Goal: Task Accomplishment & Management: Manage account settings

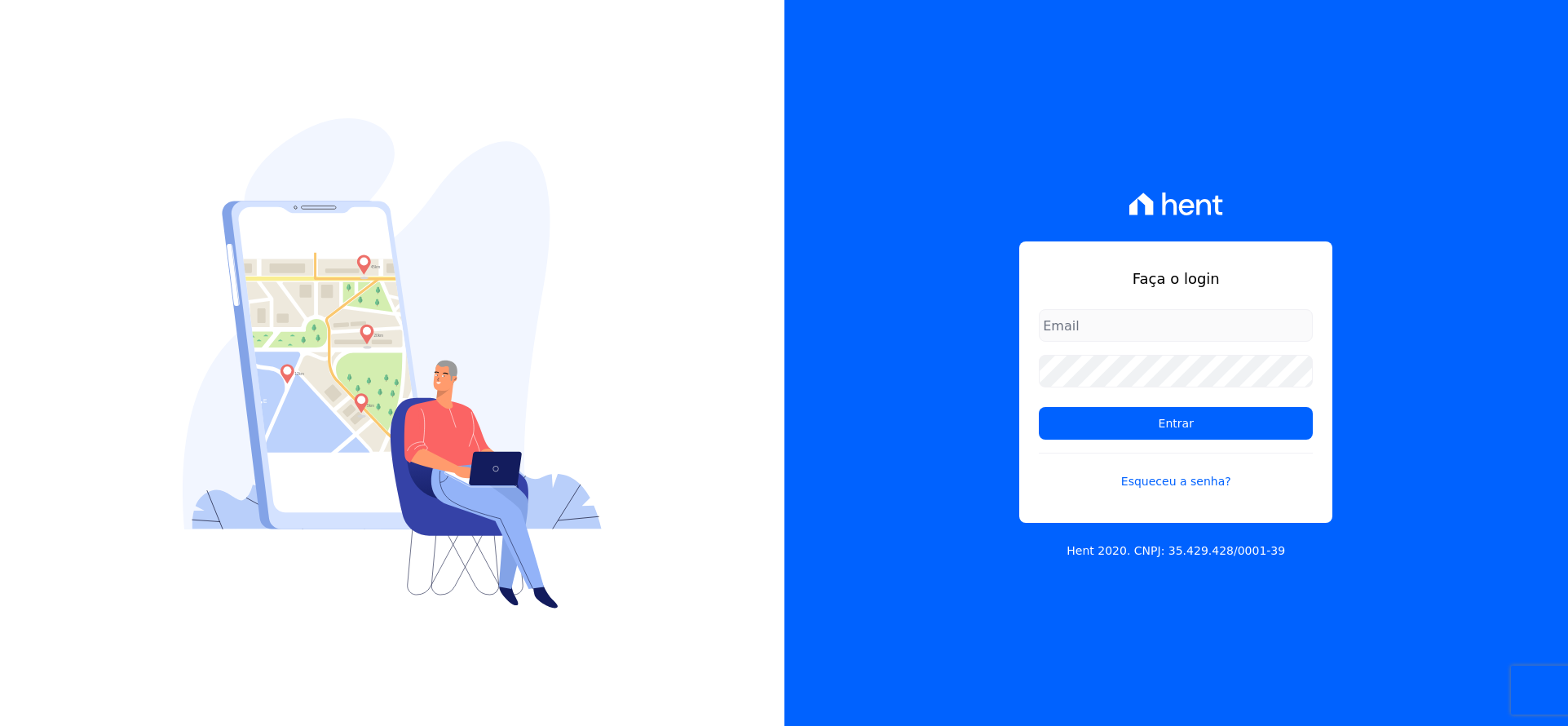
click at [1099, 326] on input "email" at bounding box center [1175, 325] width 274 height 32
type input "[EMAIL_ADDRESS][DOMAIN_NAME]"
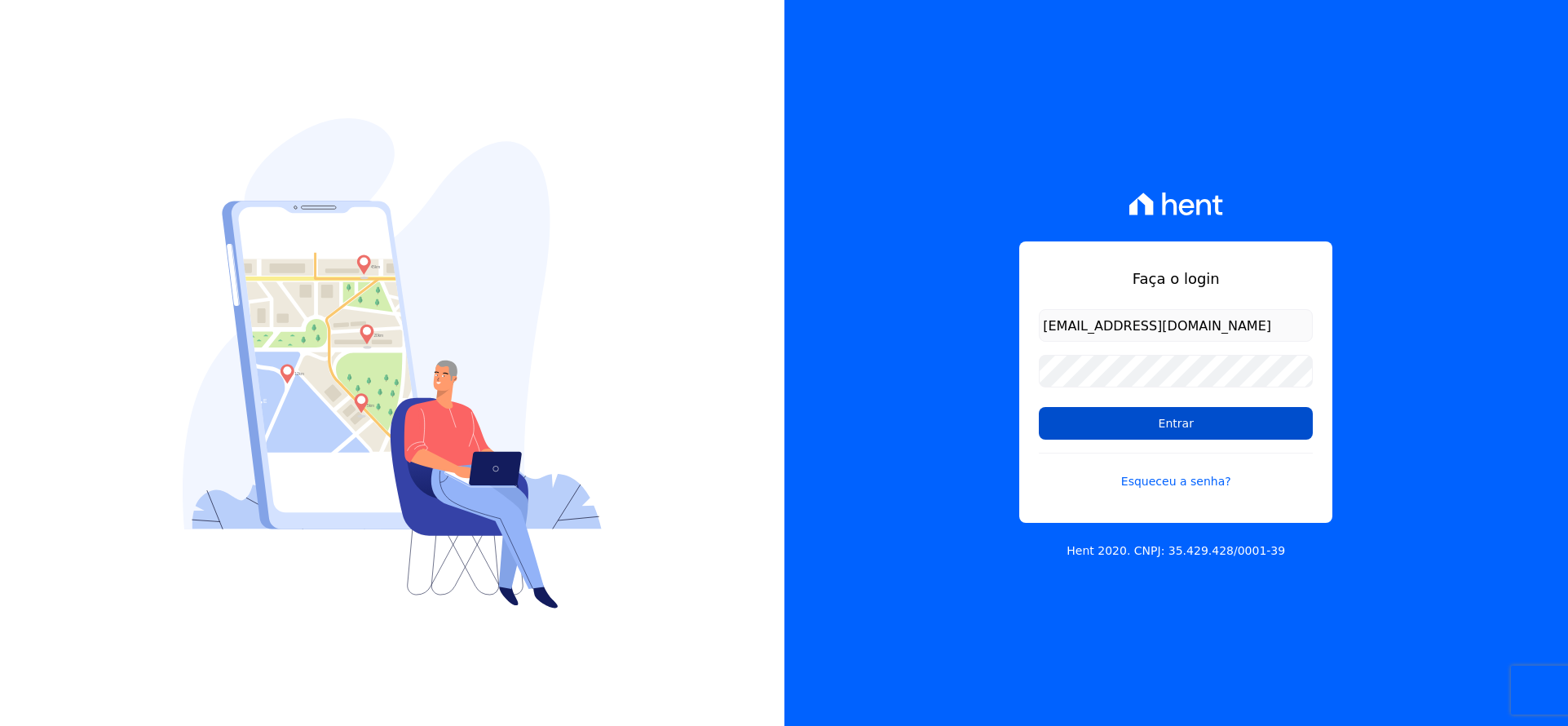
click at [1134, 427] on input "Entrar" at bounding box center [1175, 422] width 274 height 32
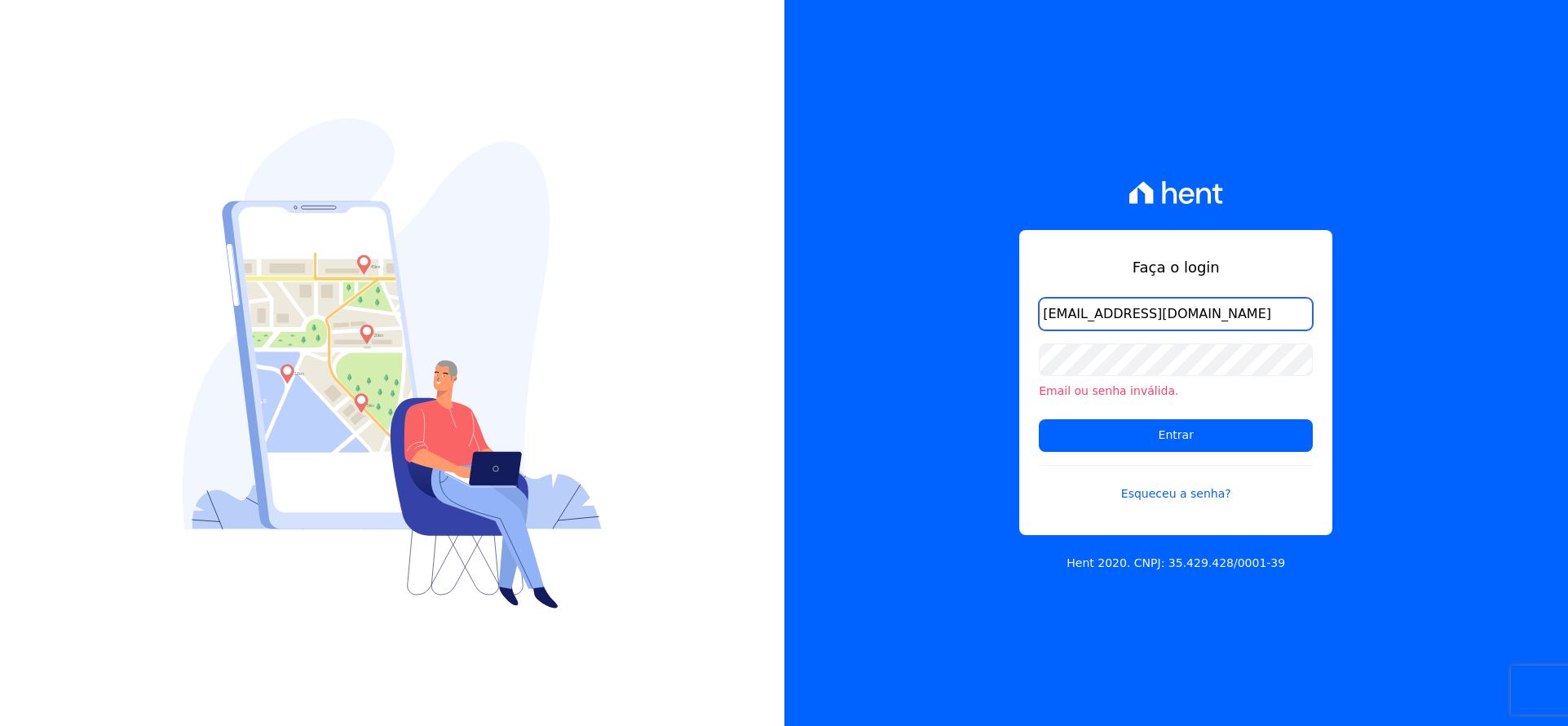
click at [1093, 317] on input "[EMAIL_ADDRESS][DOMAIN_NAME]" at bounding box center [1175, 313] width 274 height 32
type input "[EMAIL_ADDRESS][DOMAIN_NAME]"
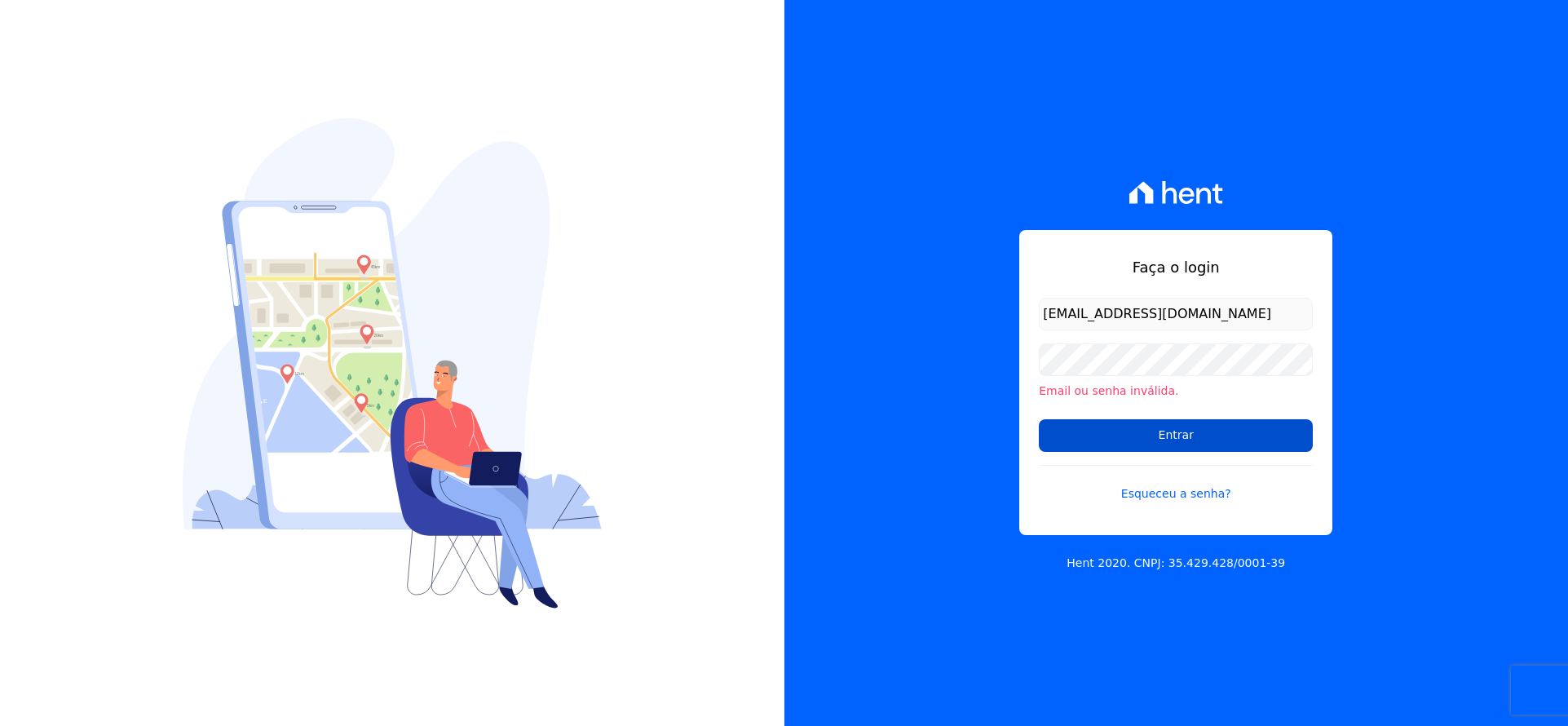
click at [1118, 437] on input "Entrar" at bounding box center [1175, 434] width 274 height 32
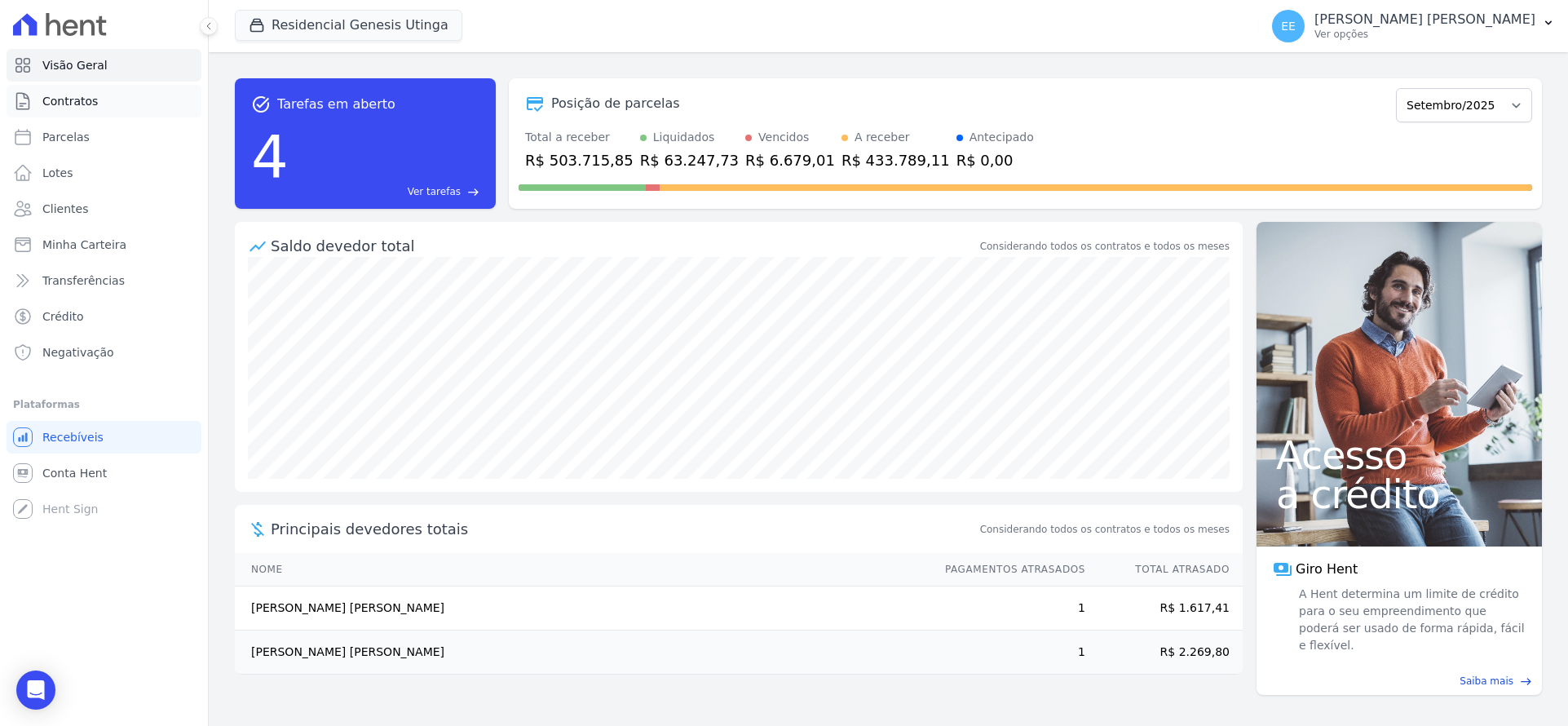
click at [86, 110] on link "Contratos" at bounding box center [104, 100] width 195 height 32
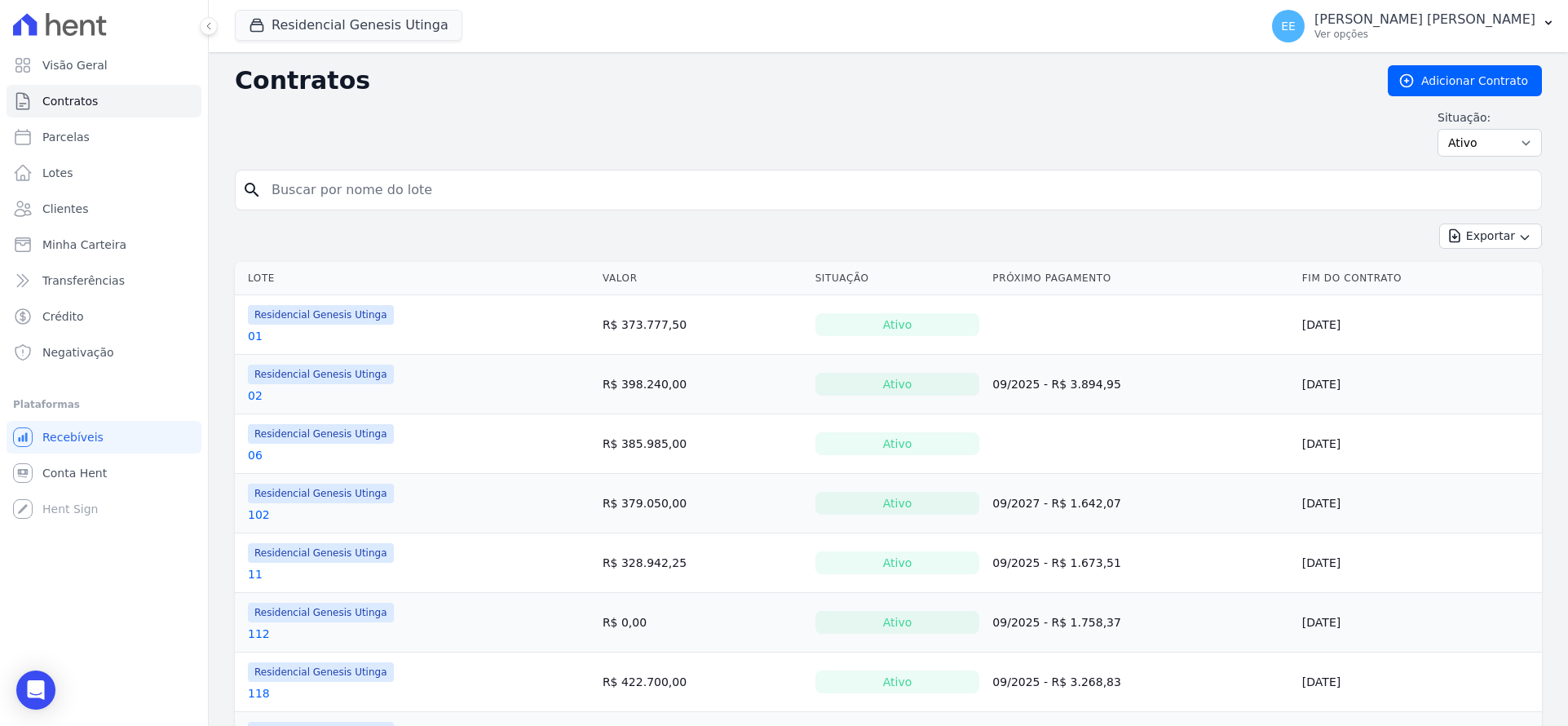
click at [330, 185] on input "search" at bounding box center [898, 190] width 1273 height 32
type input "67"
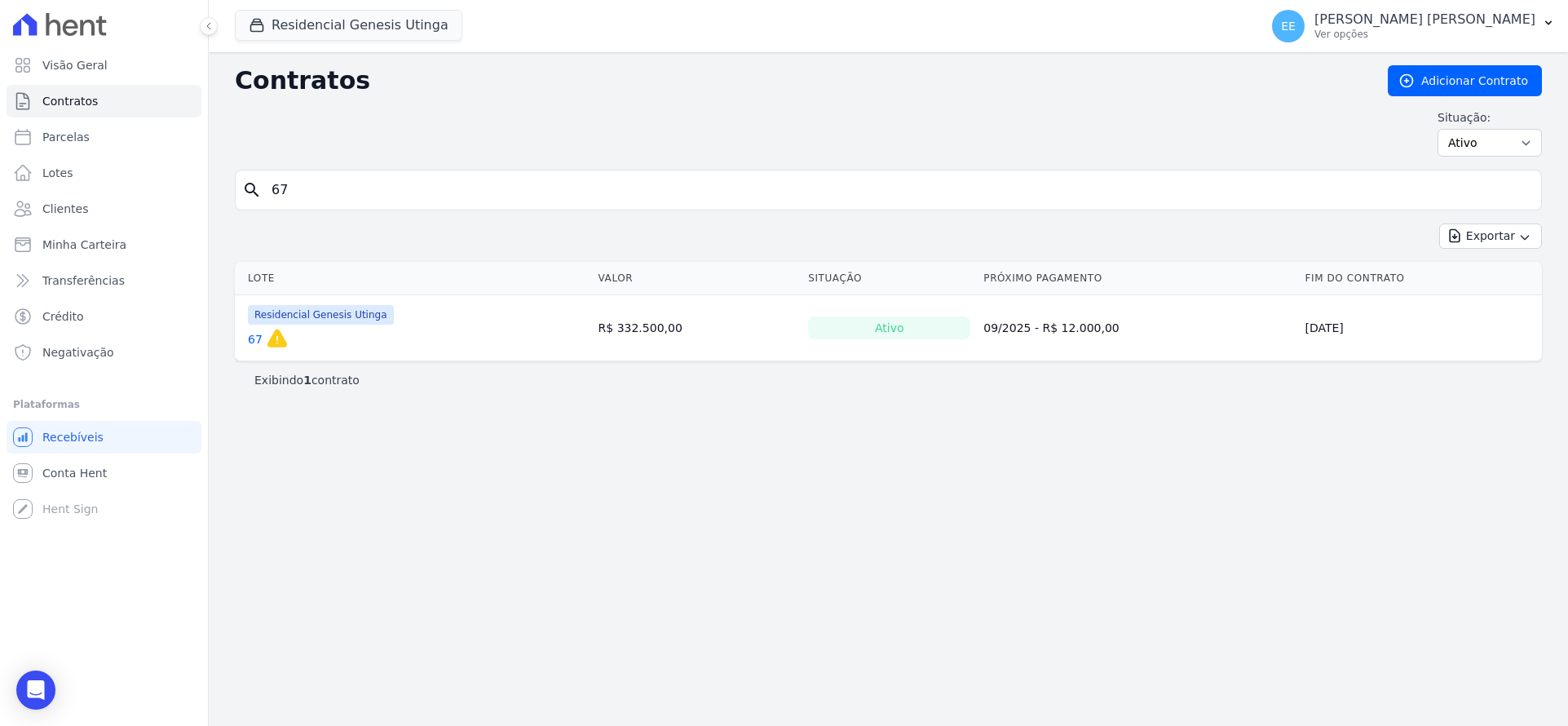
click at [252, 343] on link "67" at bounding box center [255, 339] width 15 height 17
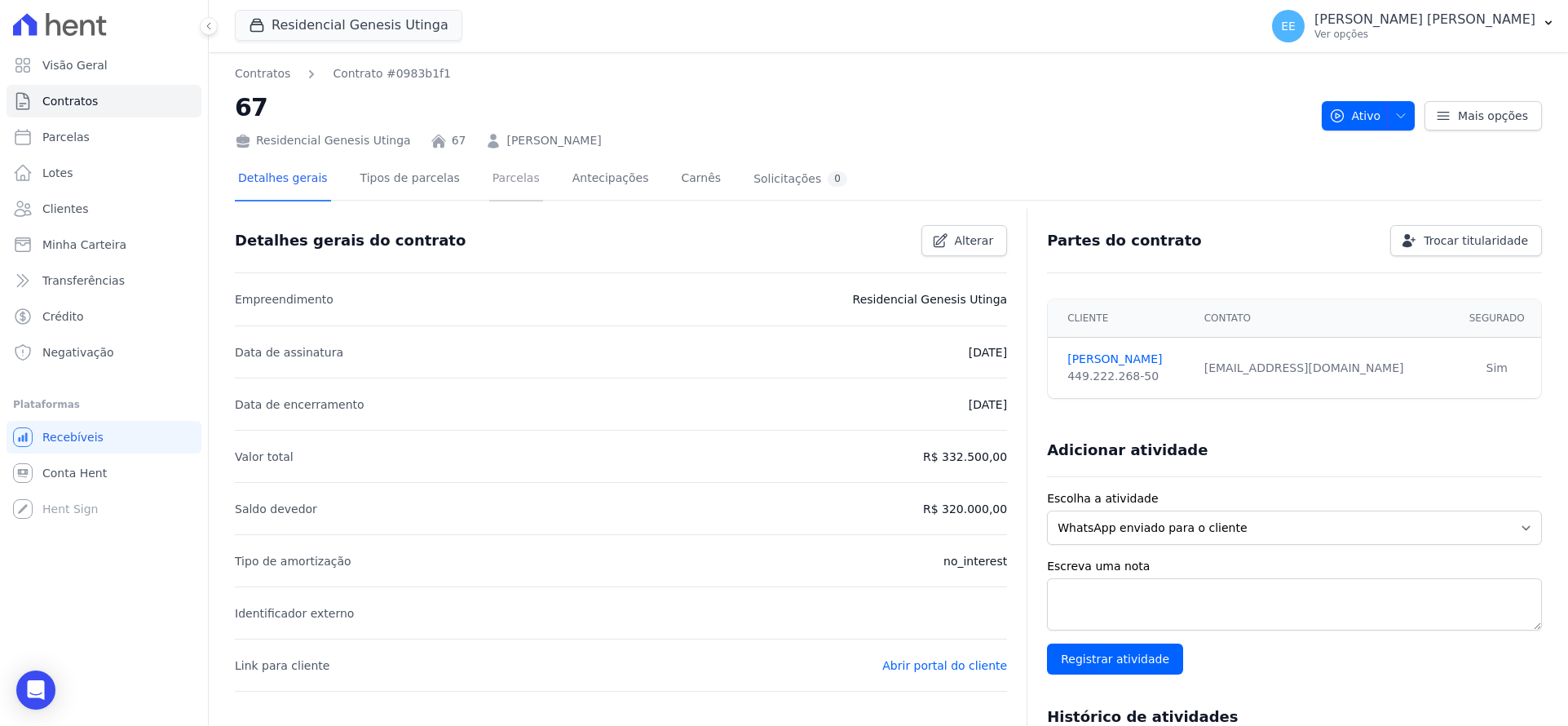
click at [509, 172] on link "Parcelas" at bounding box center [516, 180] width 54 height 44
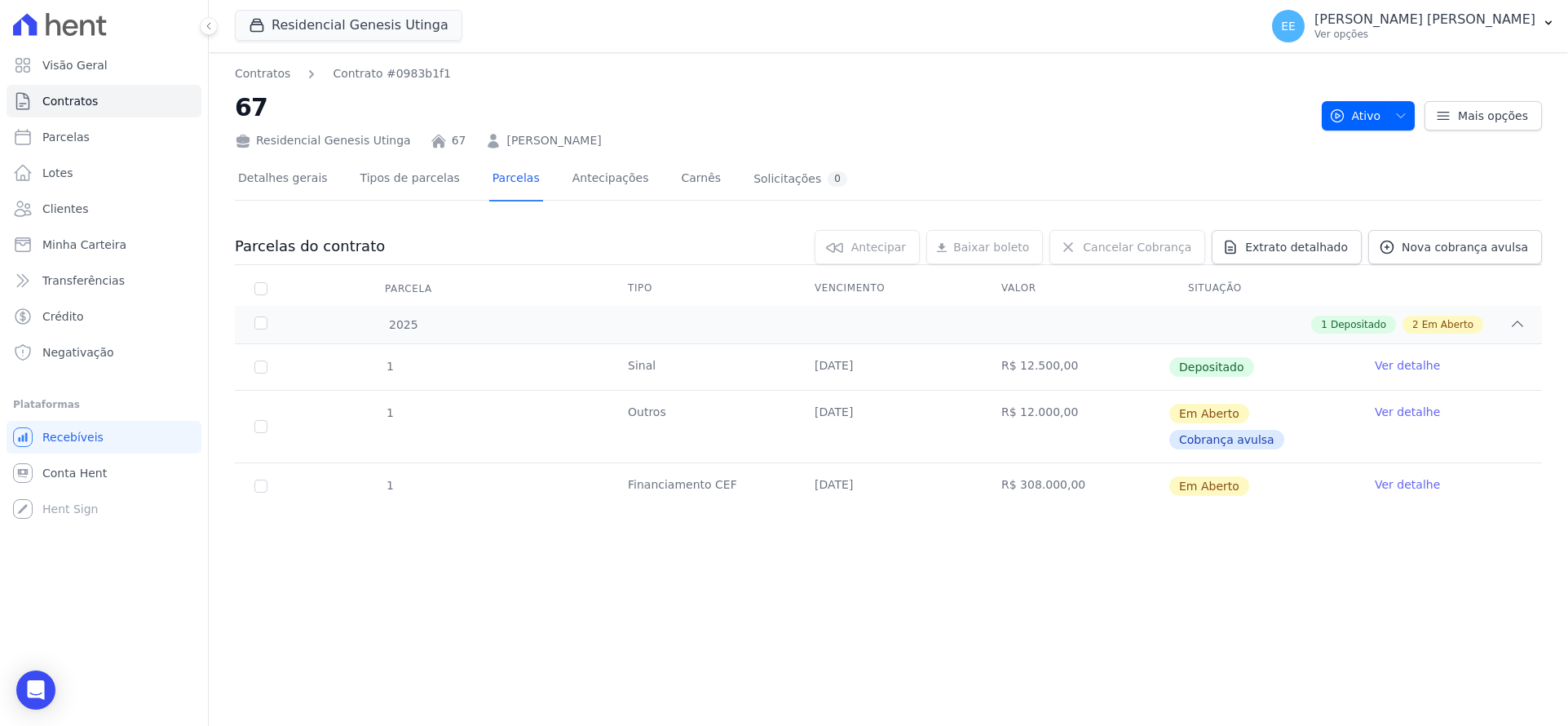
click at [1420, 481] on link "Ver detalhe" at bounding box center [1407, 484] width 65 height 17
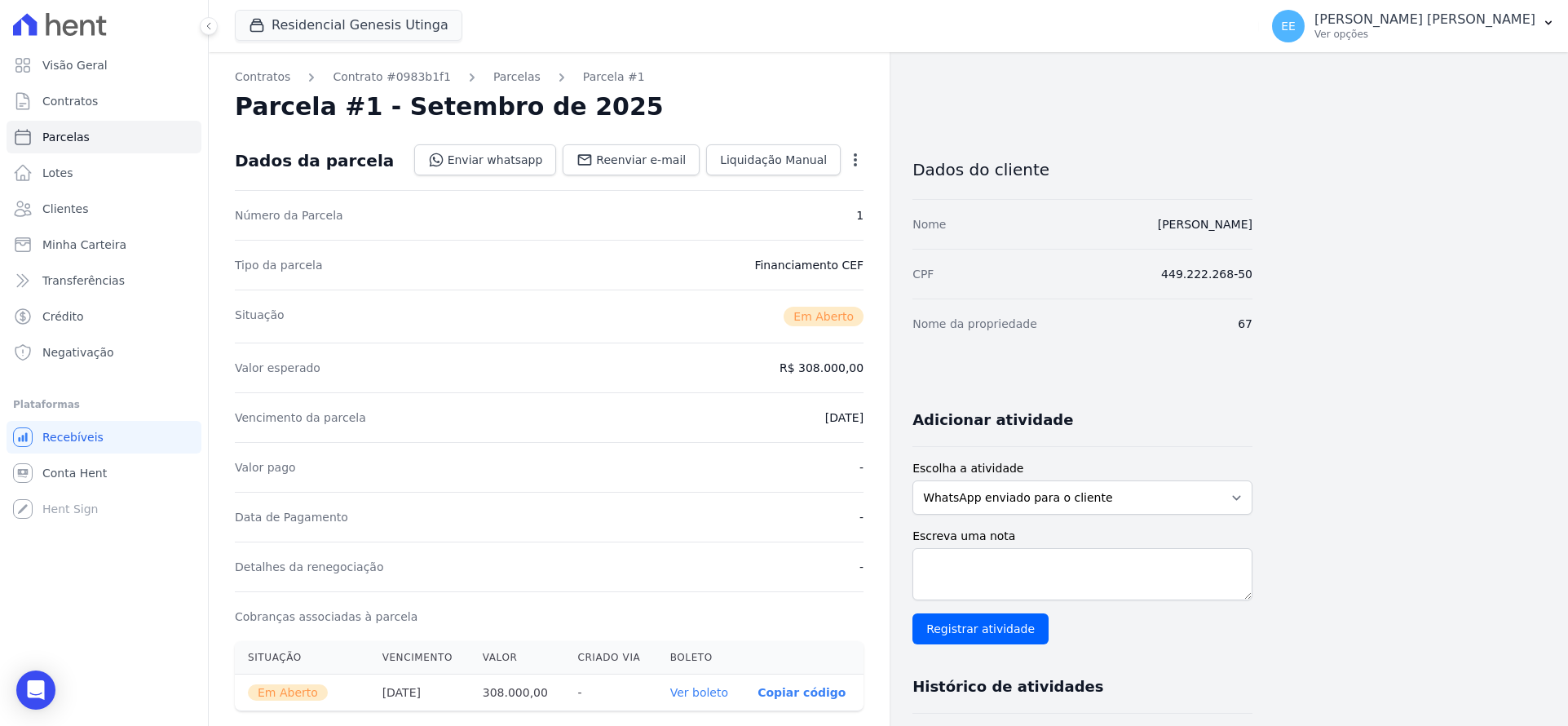
click at [854, 159] on icon "button" at bounding box center [855, 159] width 17 height 17
click at [832, 178] on link "Alterar" at bounding box center [785, 182] width 144 height 30
click at [779, 416] on input "2025-09-30" at bounding box center [799, 415] width 129 height 34
type input "2025-12-30"
click at [846, 148] on link "Salvar" at bounding box center [831, 160] width 64 height 31
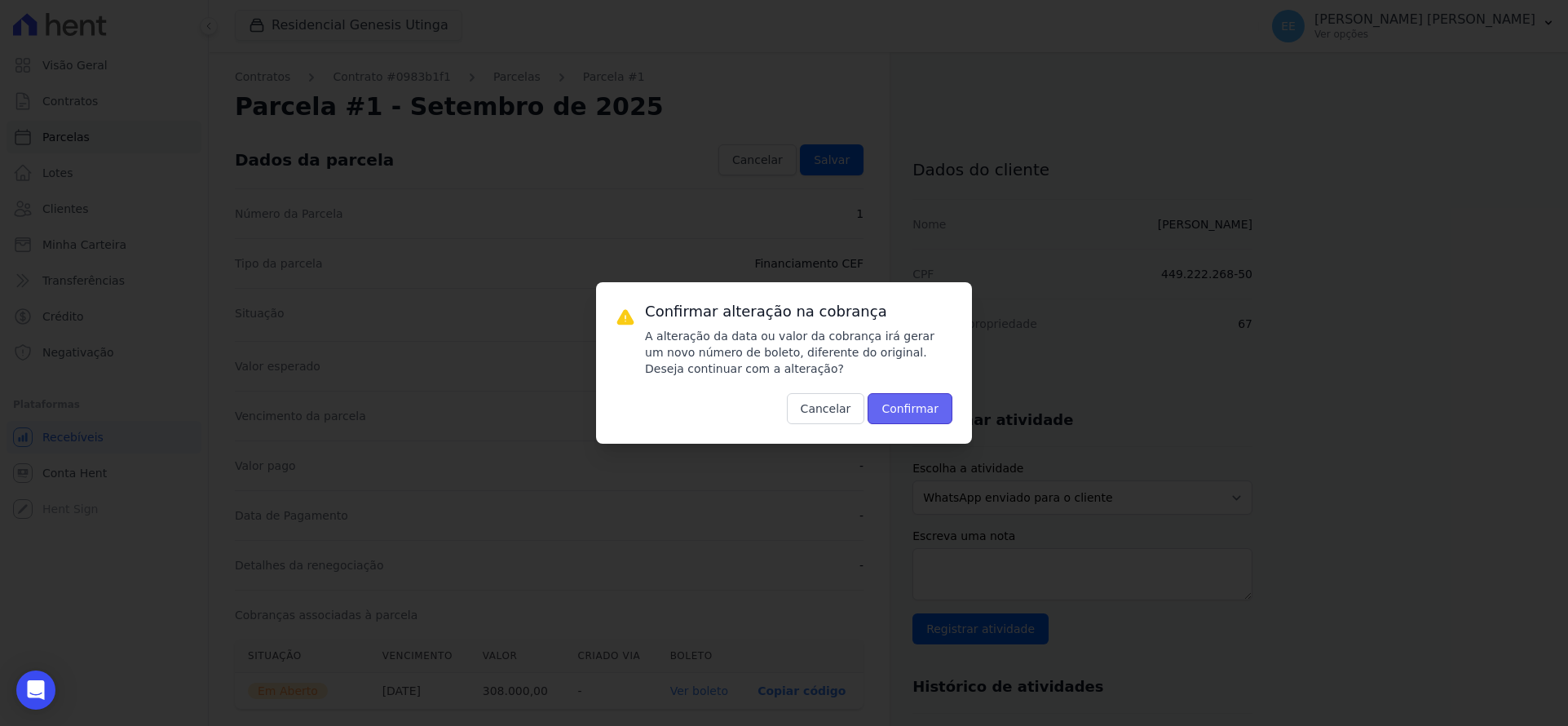
click at [924, 406] on button "Confirmar" at bounding box center [910, 408] width 84 height 31
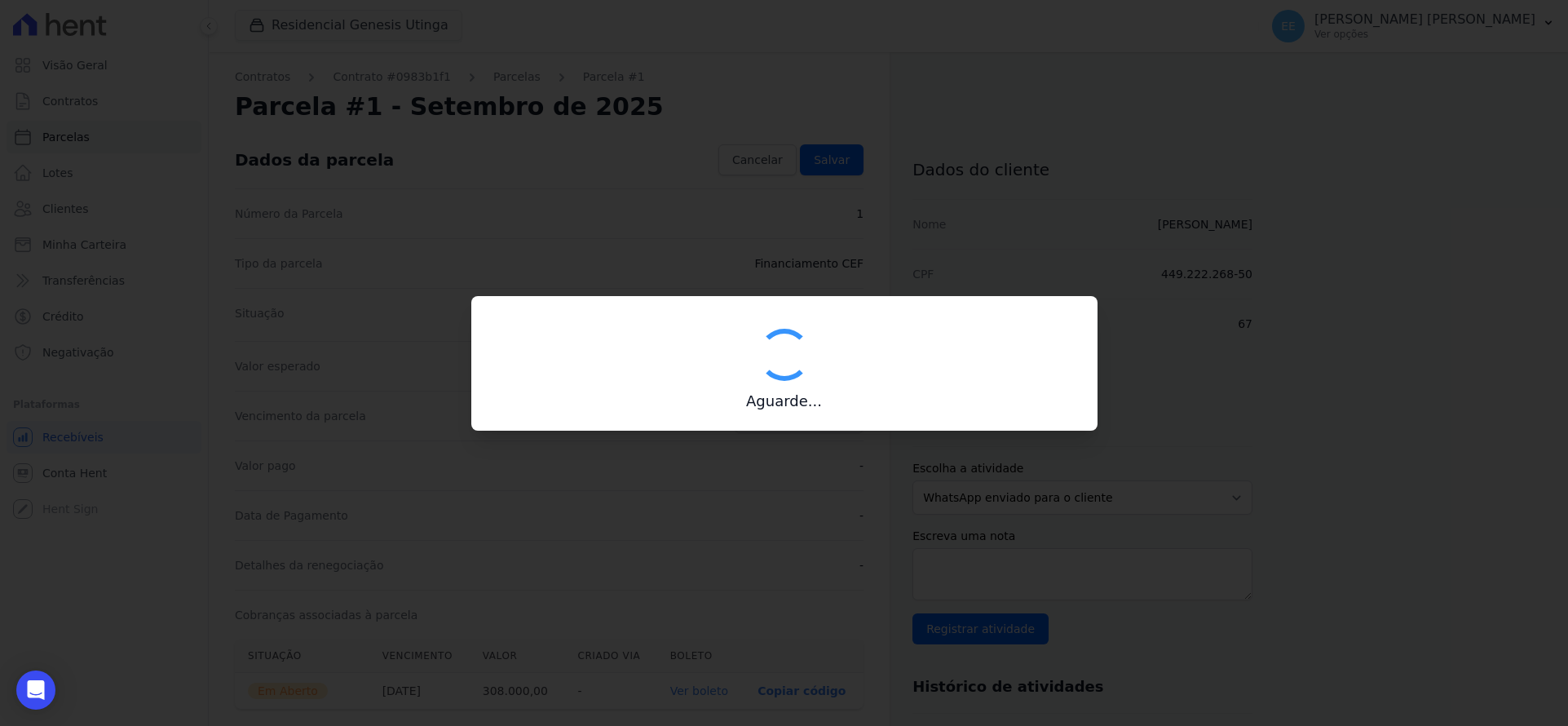
type input "00190000090335103300000676050172212200030800000"
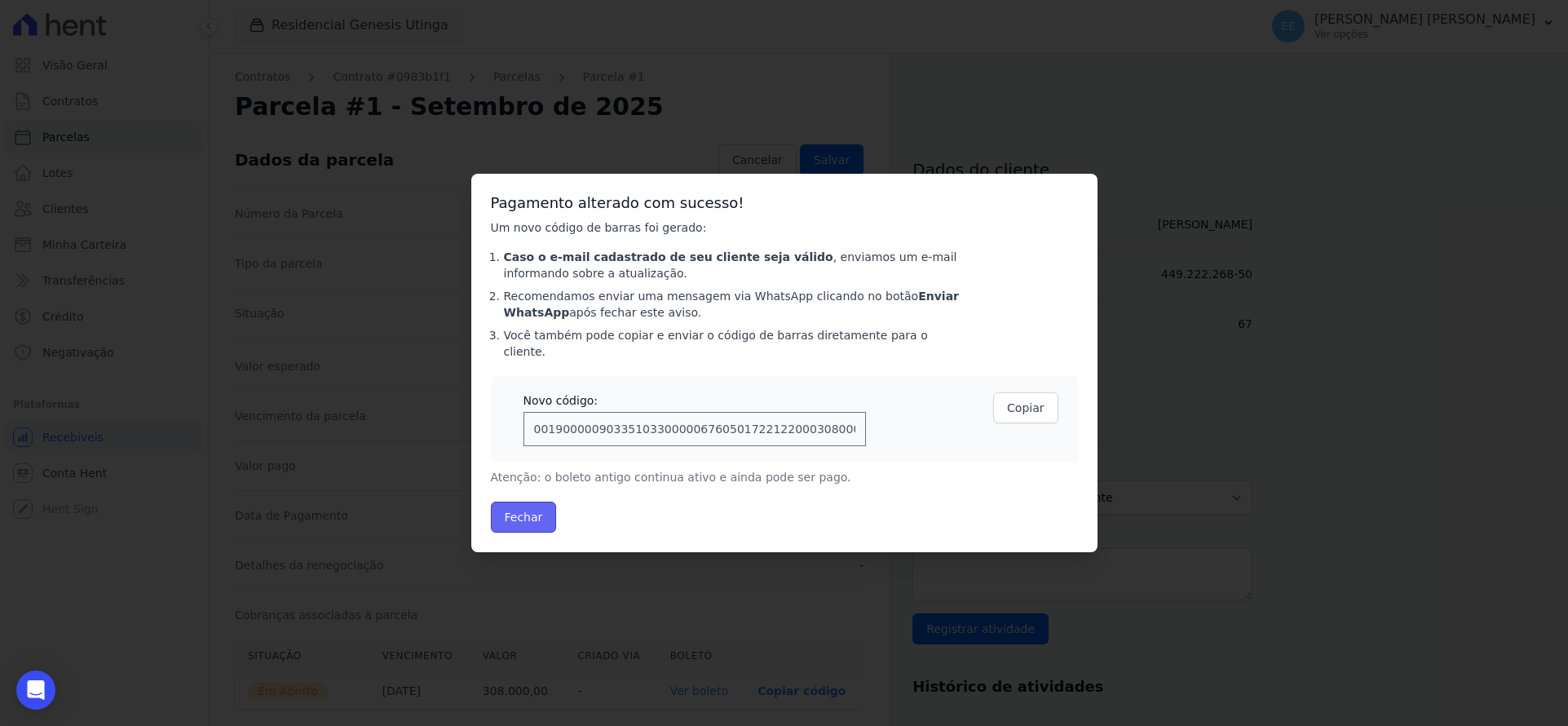
click at [508, 503] on button "Fechar" at bounding box center [524, 517] width 66 height 31
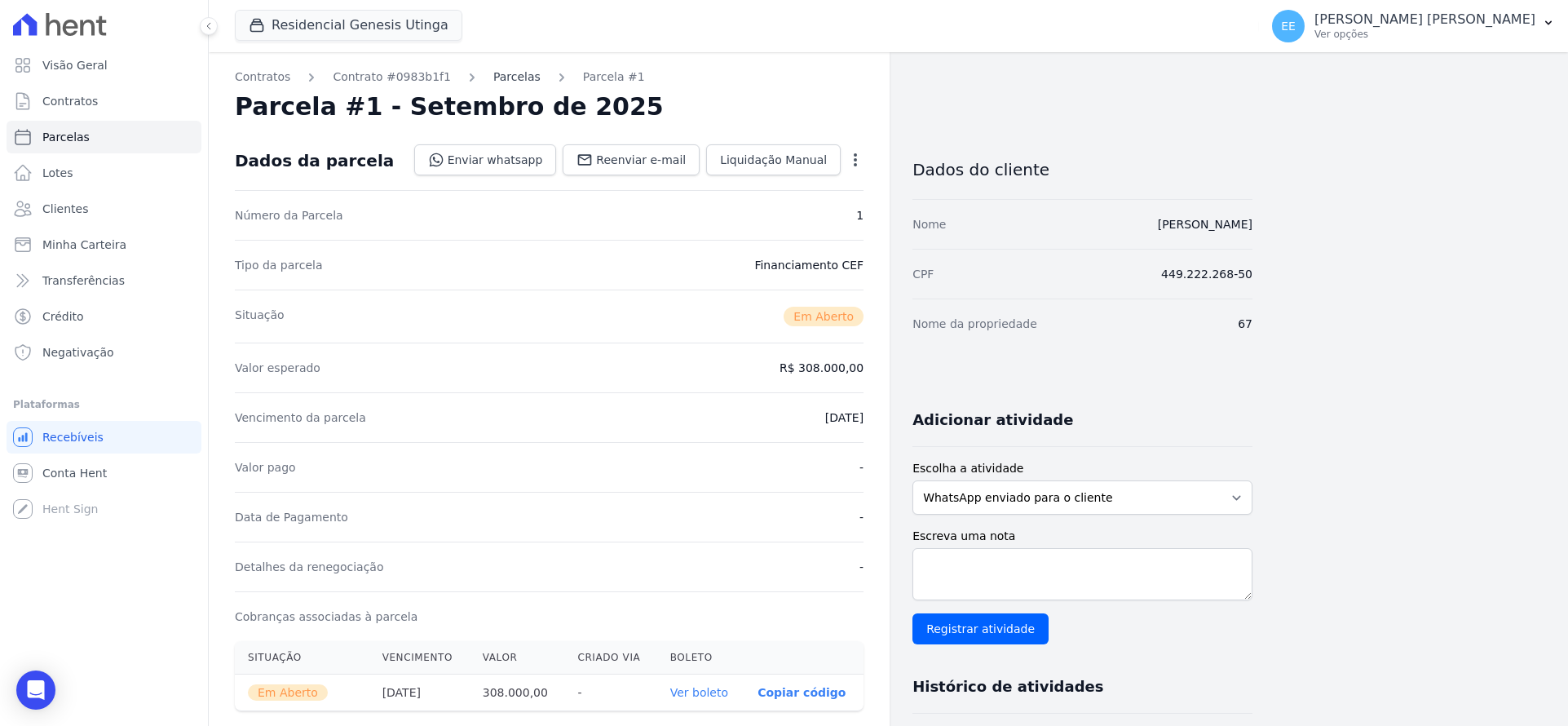
click at [504, 77] on link "Parcelas" at bounding box center [517, 77] width 47 height 17
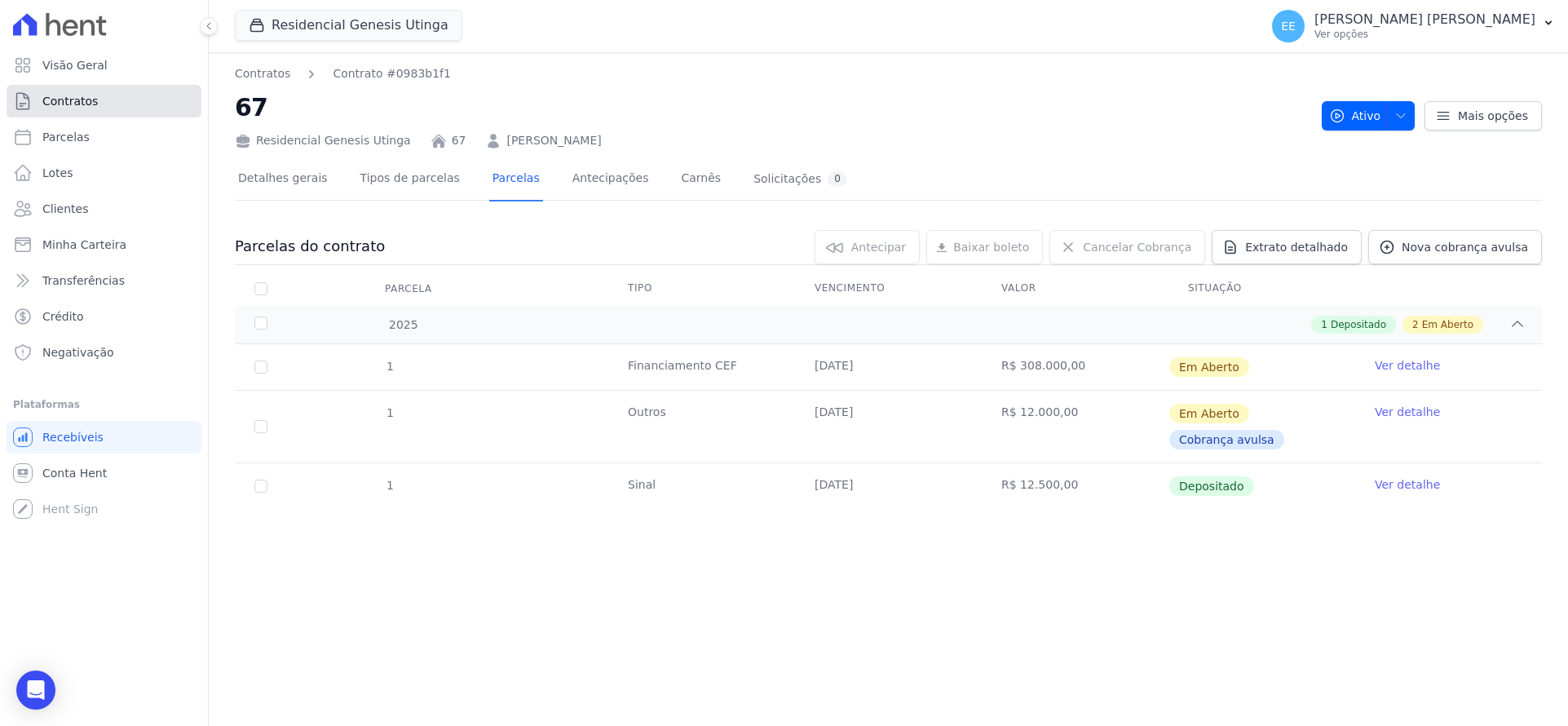
click at [64, 96] on span "Contratos" at bounding box center [71, 101] width 56 height 17
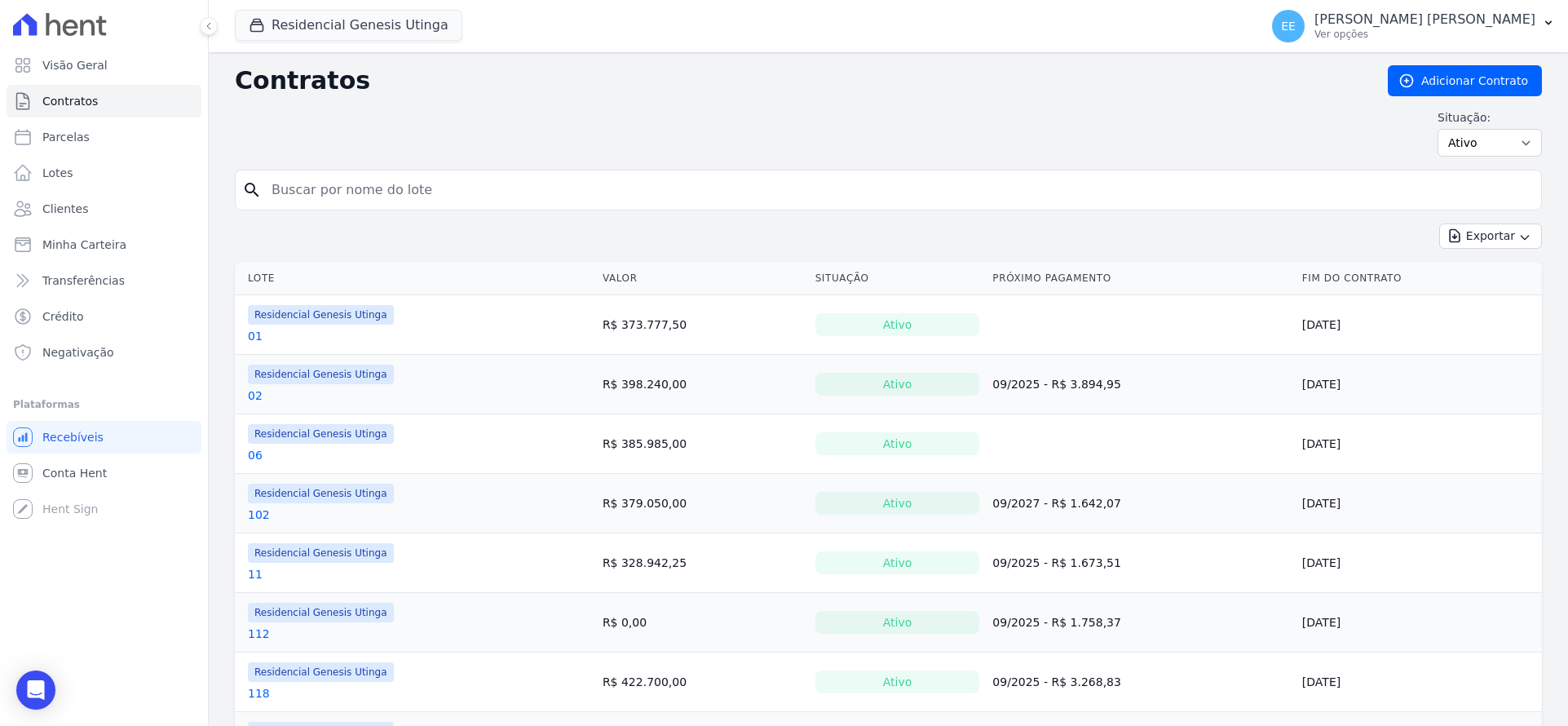
click at [299, 185] on input "search" at bounding box center [898, 190] width 1273 height 32
type input "29"
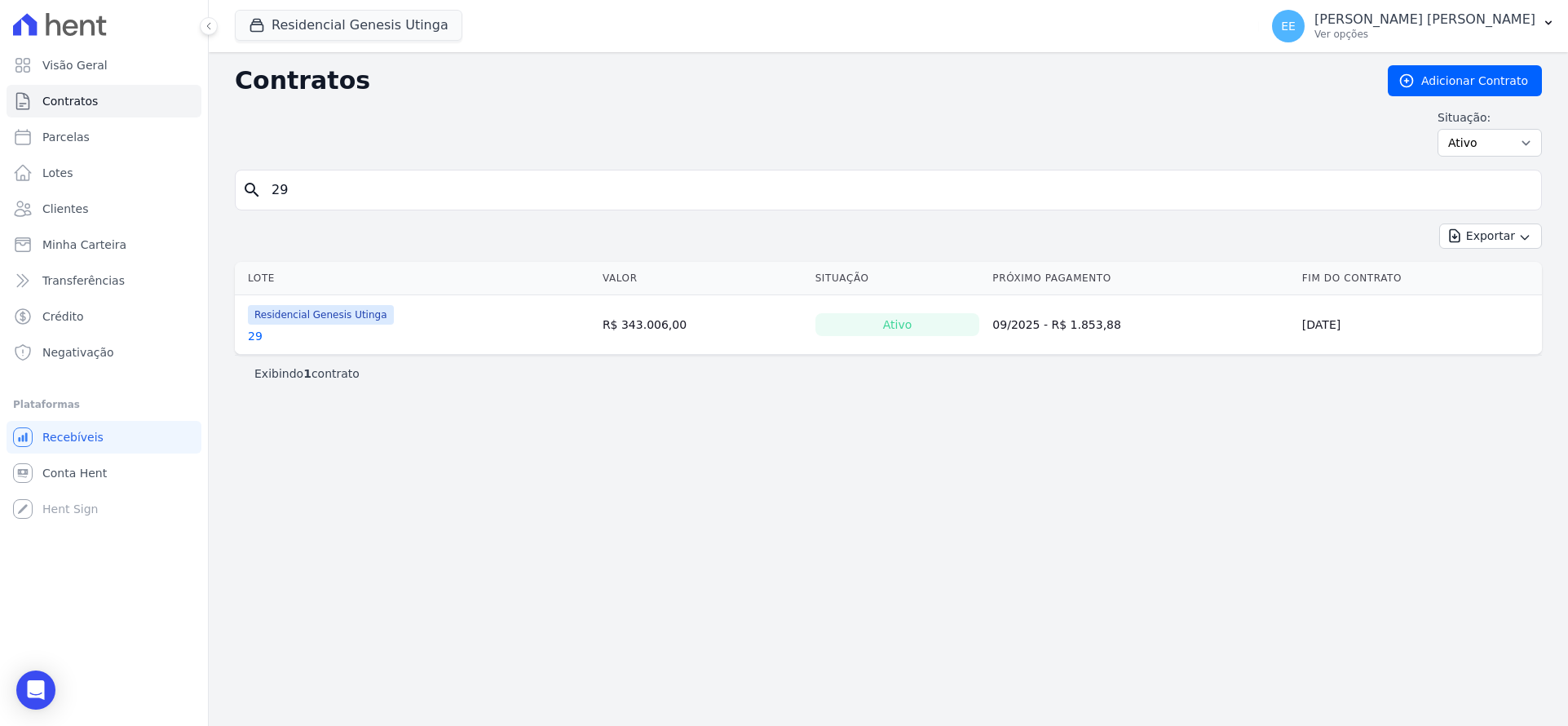
click at [254, 332] on link "29" at bounding box center [255, 336] width 15 height 17
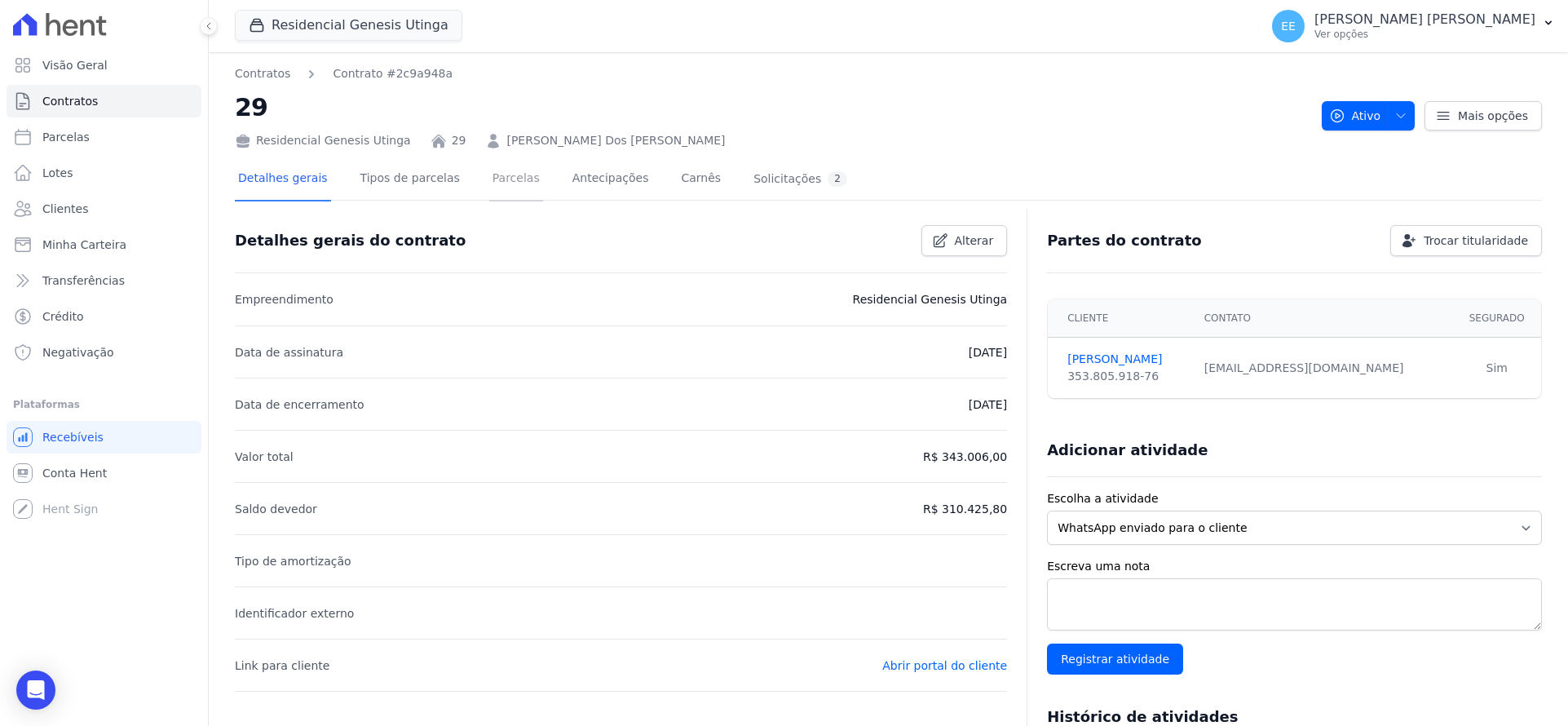
click at [489, 175] on link "Parcelas" at bounding box center [516, 180] width 54 height 44
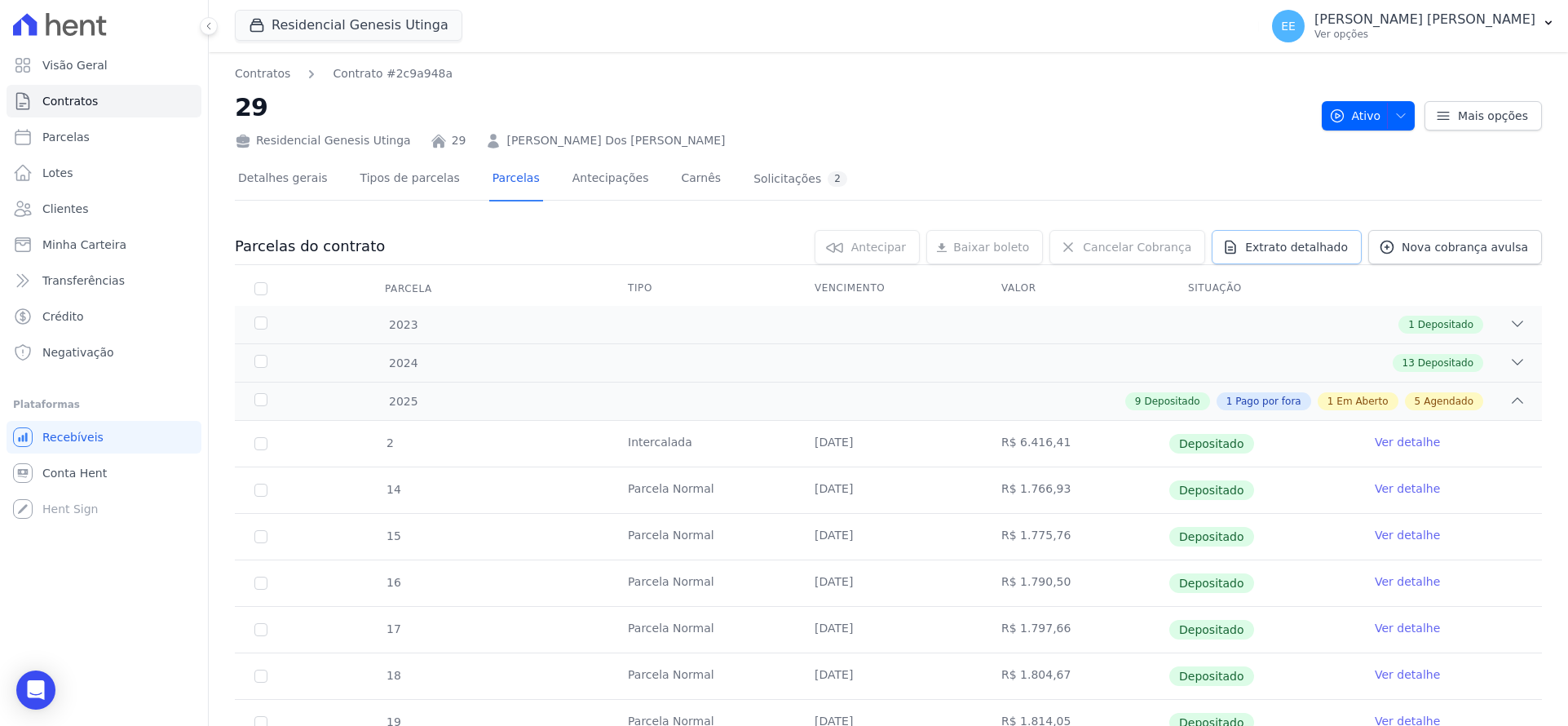
click at [1302, 249] on span "Extrato detalhado" at bounding box center [1296, 246] width 103 height 17
click at [1475, 250] on span "Exportar PDF" at bounding box center [1516, 247] width 85 height 17
click at [85, 96] on span "Contratos" at bounding box center [71, 101] width 56 height 17
